Goal: Task Accomplishment & Management: Manage account settings

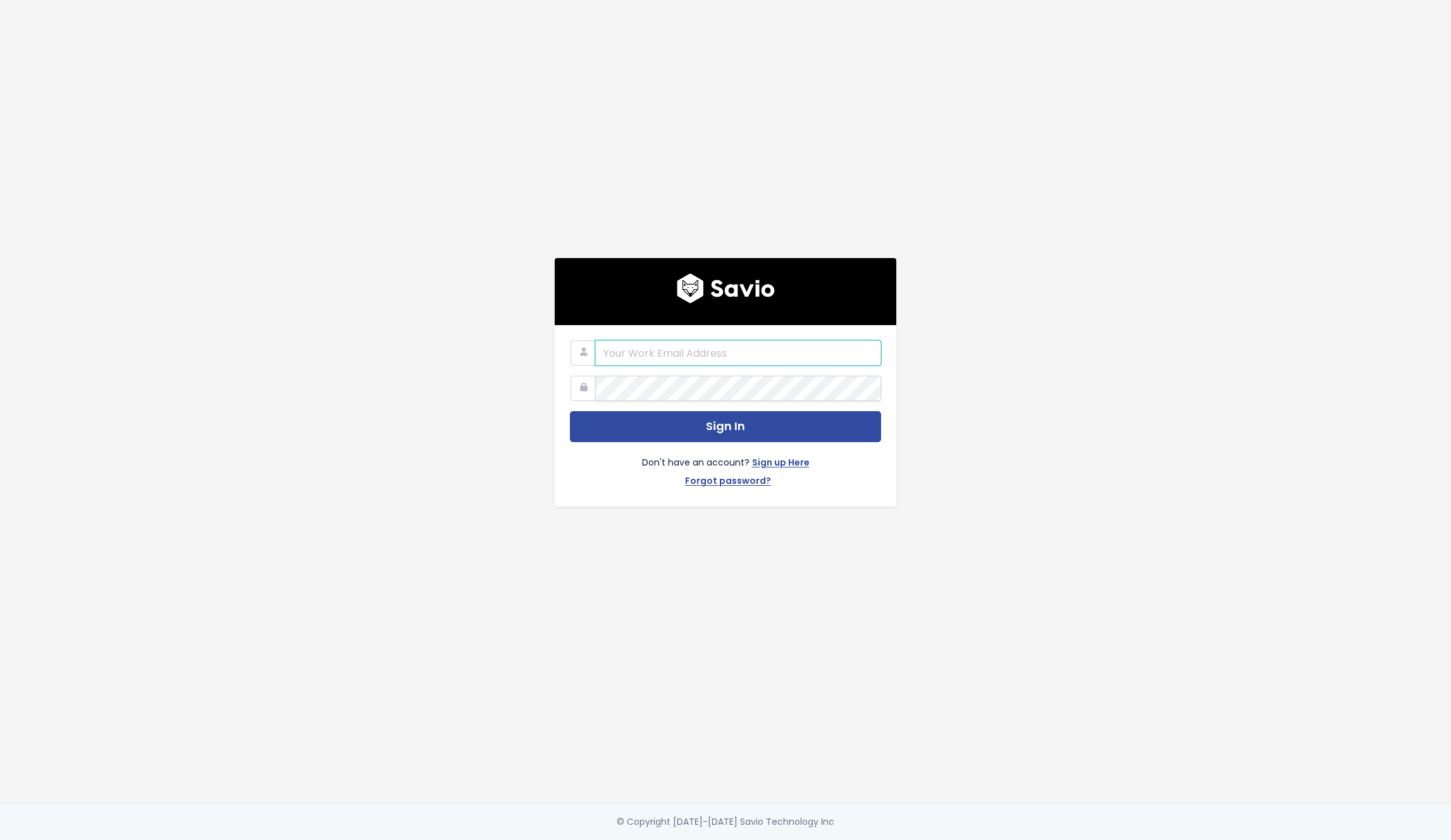
type input "[PERSON_NAME][EMAIL_ADDRESS][DOMAIN_NAME]"
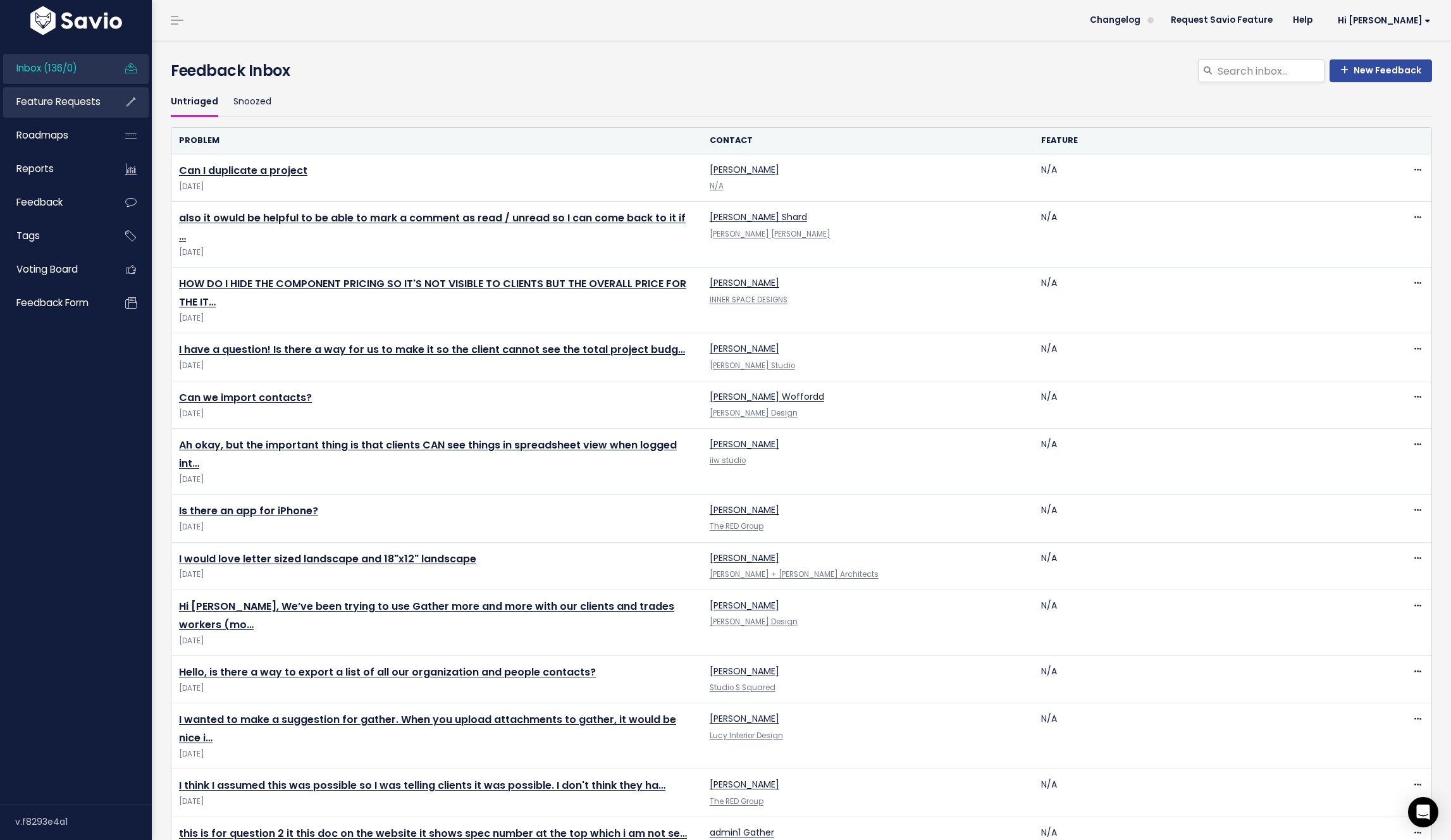
click at [55, 99] on span "Feature Requests" at bounding box center [58, 101] width 84 height 13
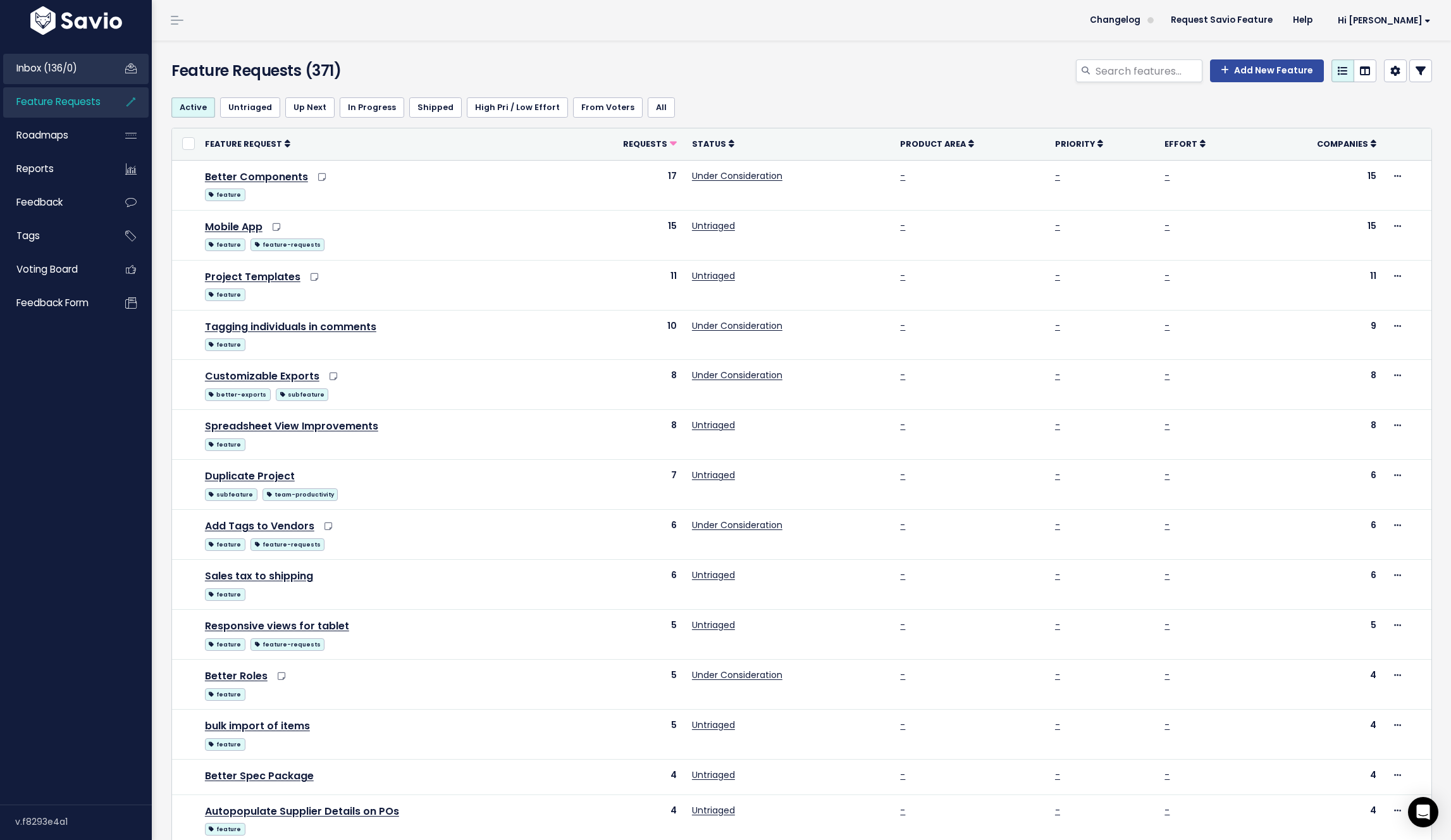
click at [60, 63] on span "Inbox (136/0)" at bounding box center [47, 68] width 60 height 13
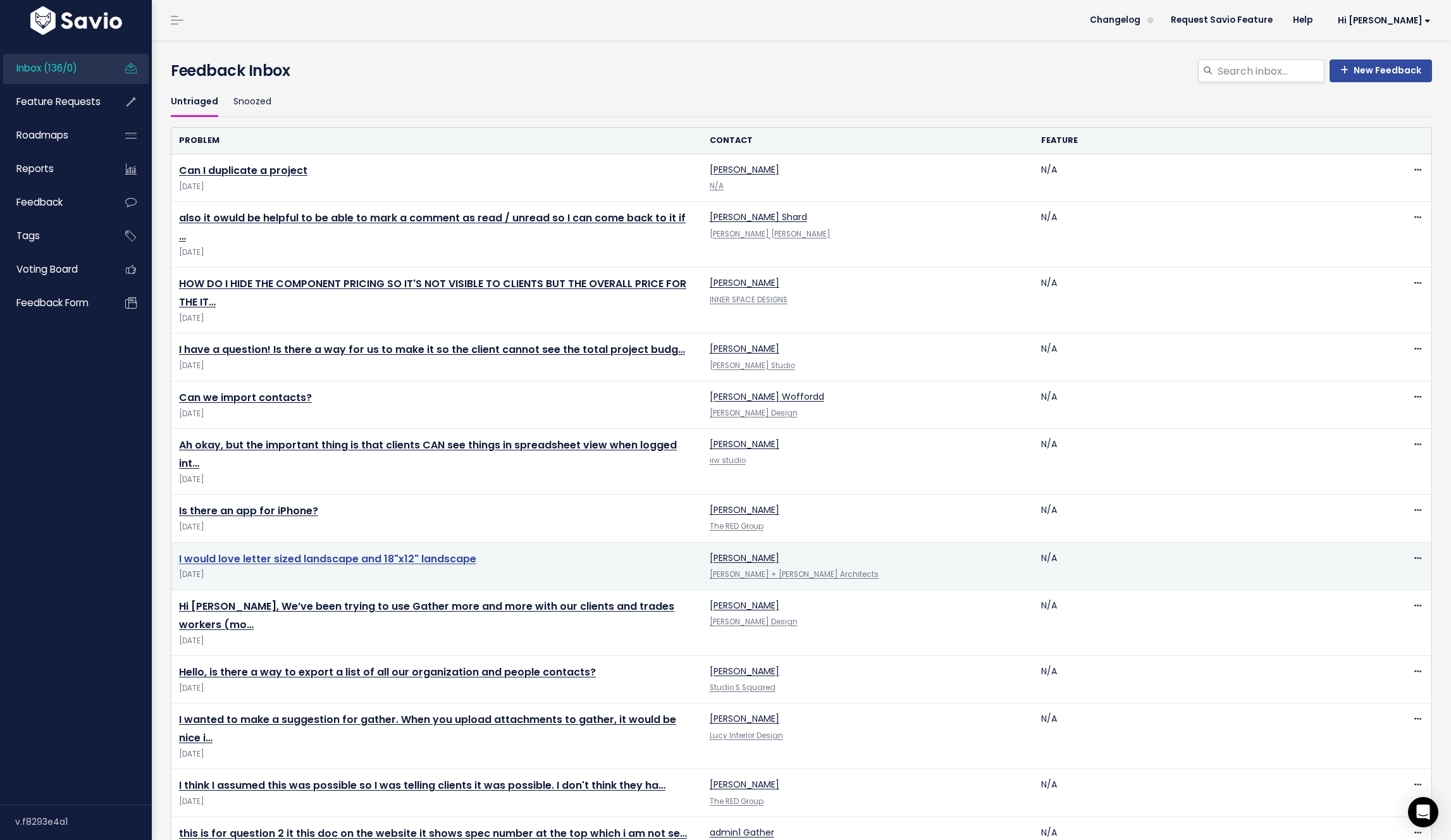
click at [381, 551] on link "I would love letter sized landscape and 18"x12" landscape" at bounding box center [327, 558] width 297 height 15
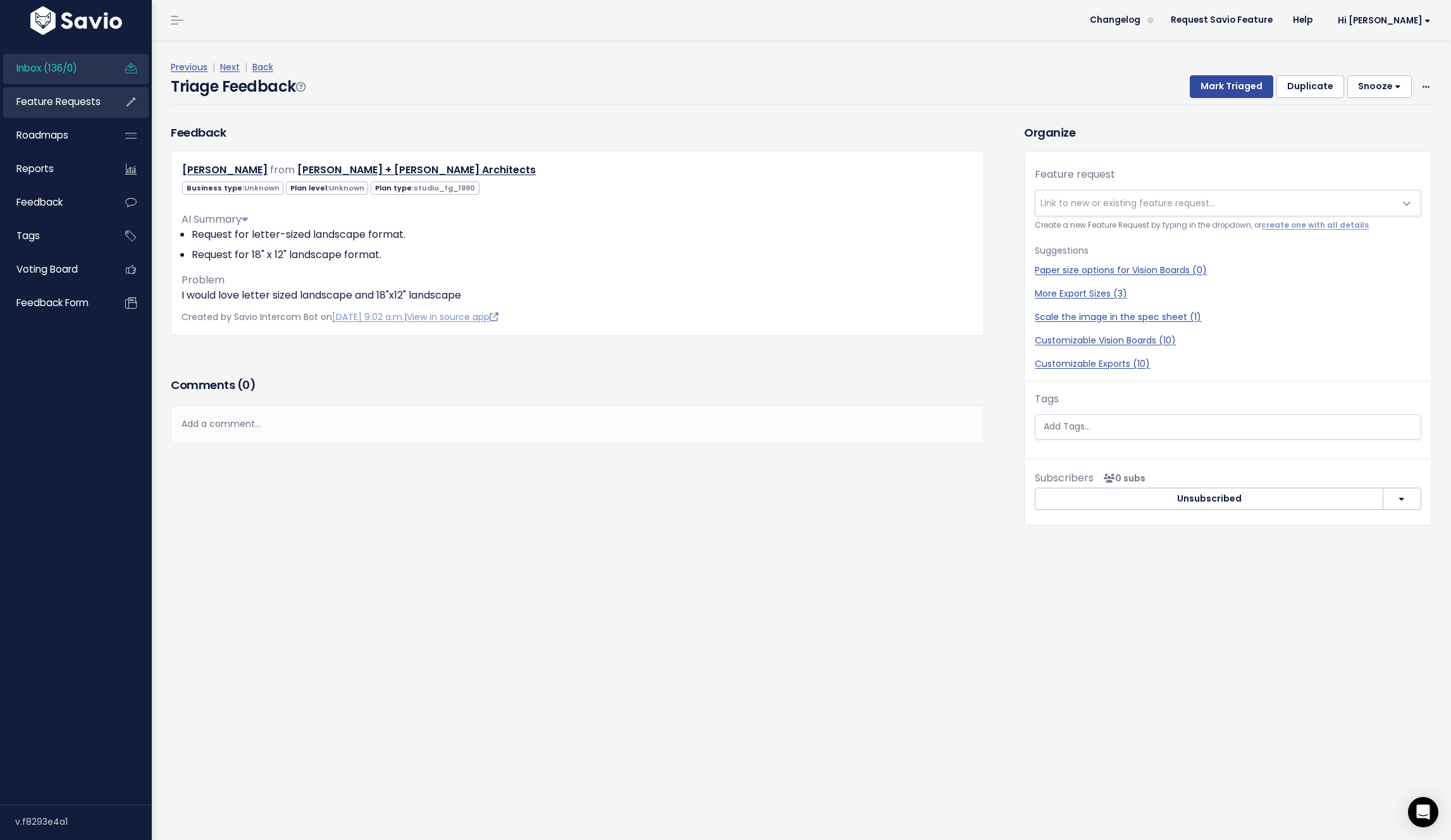
click at [63, 99] on span "Feature Requests" at bounding box center [58, 101] width 84 height 13
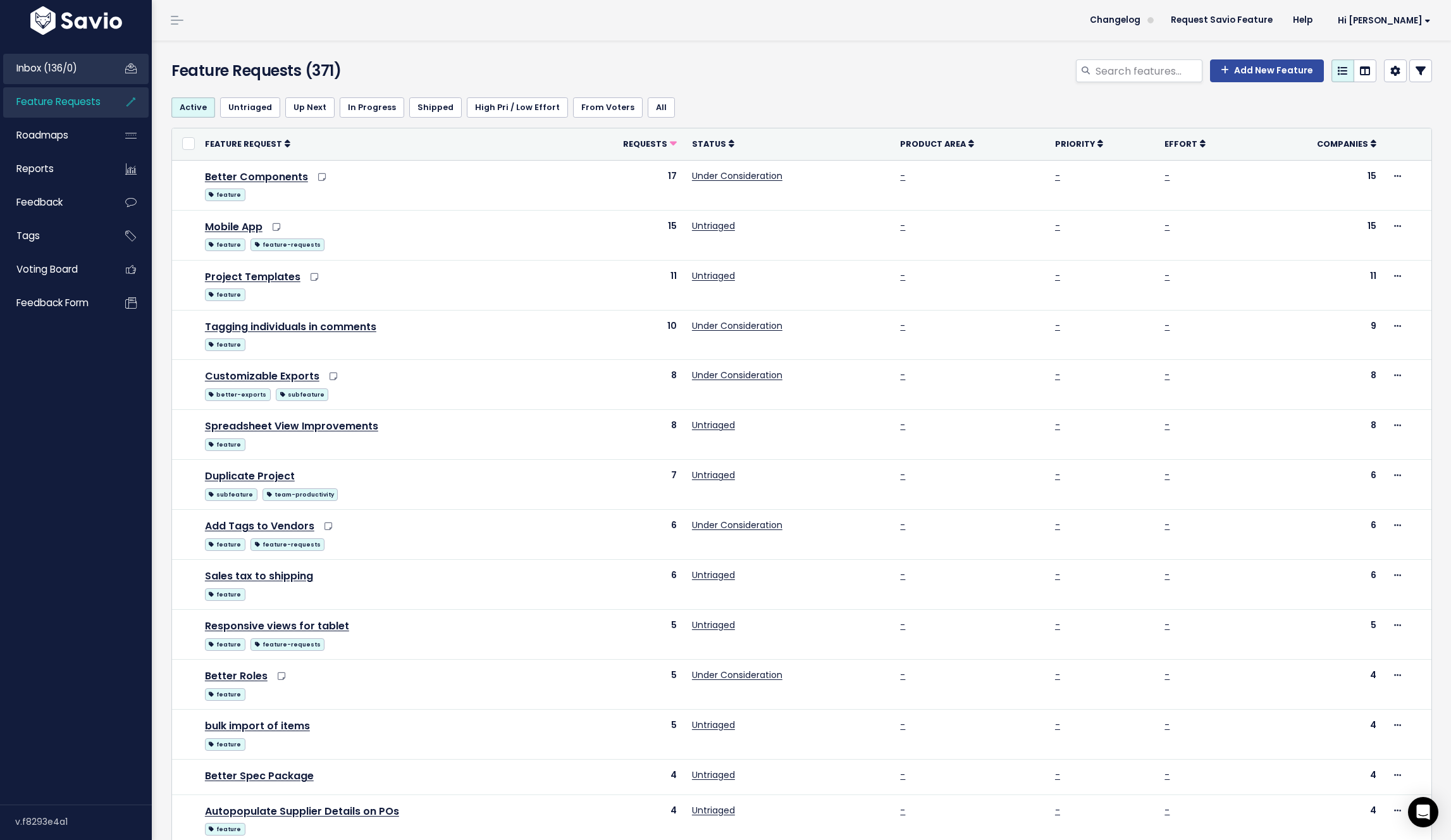
click at [63, 63] on span "Inbox (136/0)" at bounding box center [47, 68] width 60 height 13
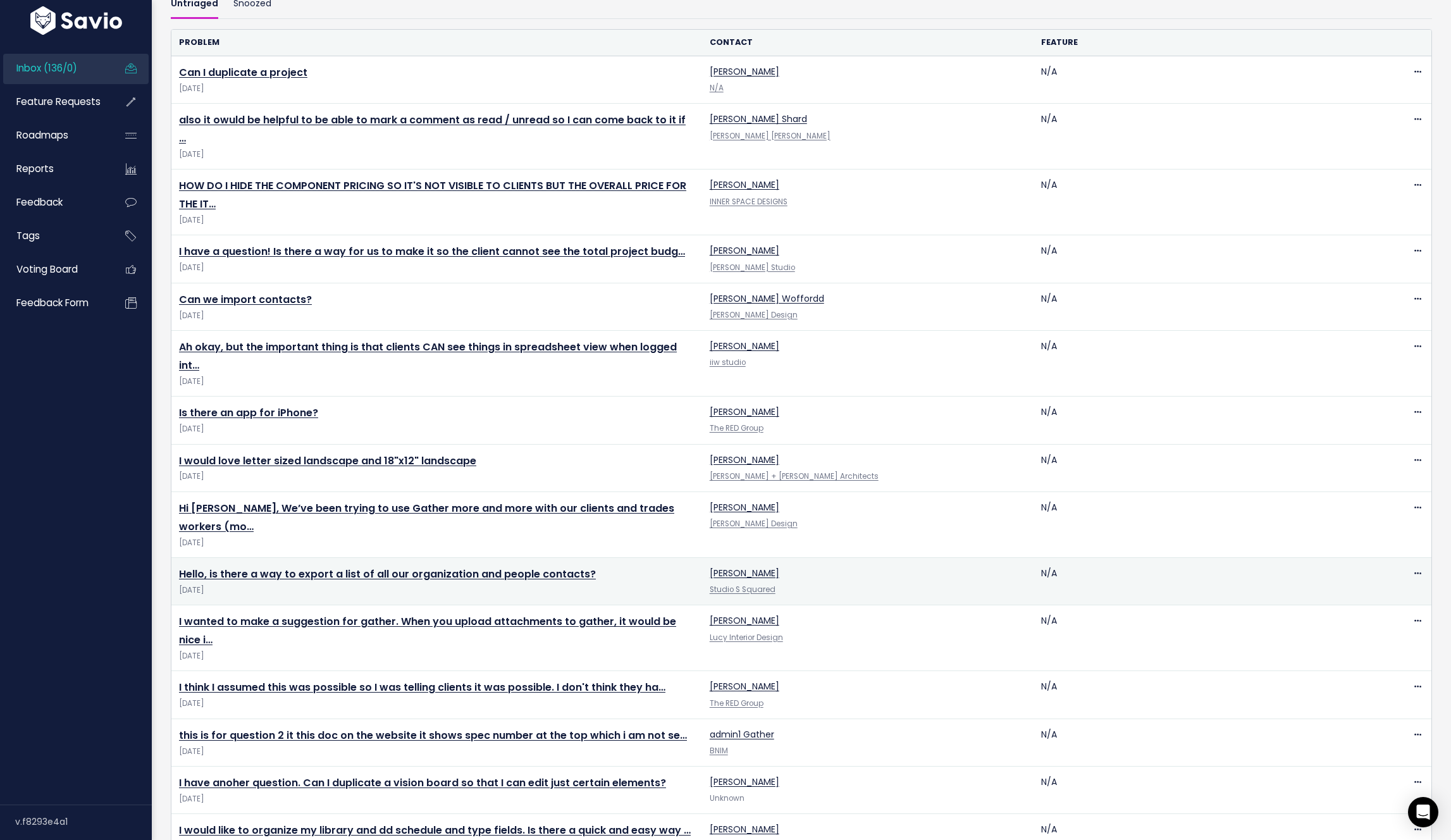
scroll to position [100, 0]
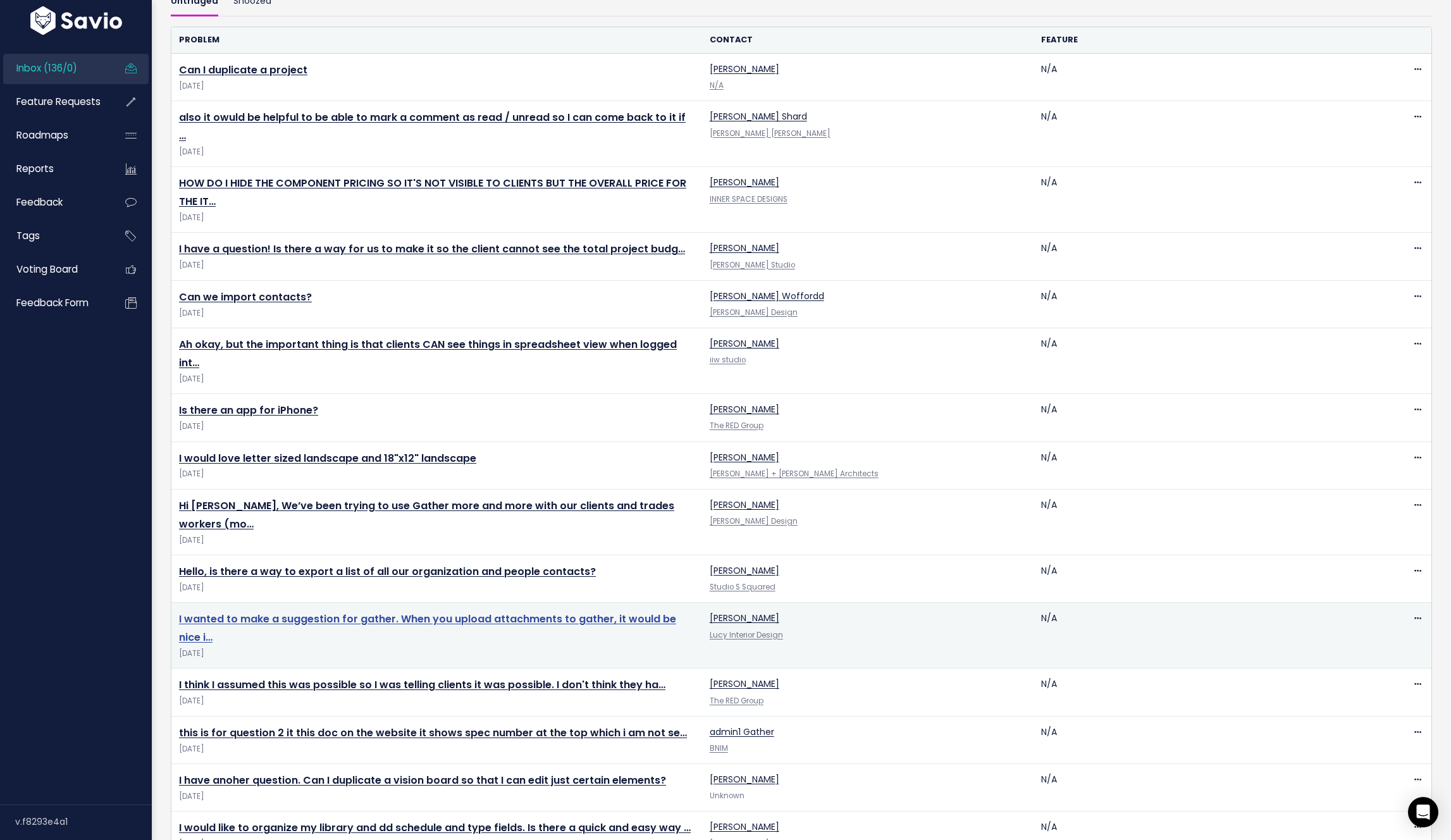
click at [501, 611] on link "I wanted to make a suggestion for gather. When you upload attachments to gather…" at bounding box center [427, 628] width 497 height 33
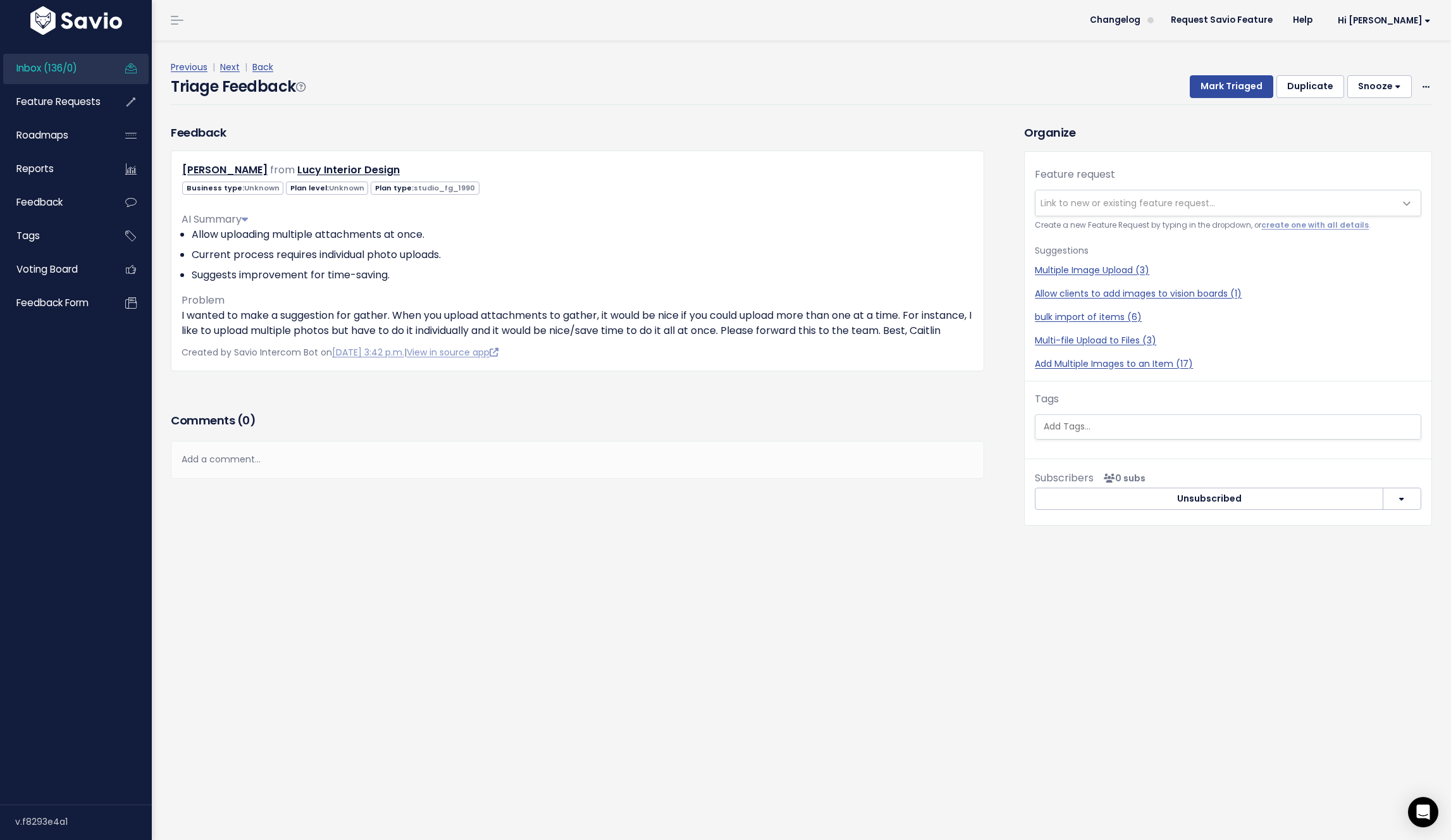
click at [732, 18] on header "Changelog Request Savio Feature Help Hi [PERSON_NAME] Vault Settings My Setting…" at bounding box center [801, 20] width 1299 height 41
click at [238, 66] on link "Next" at bounding box center [230, 66] width 20 height 12
